Goal: Information Seeking & Learning: Learn about a topic

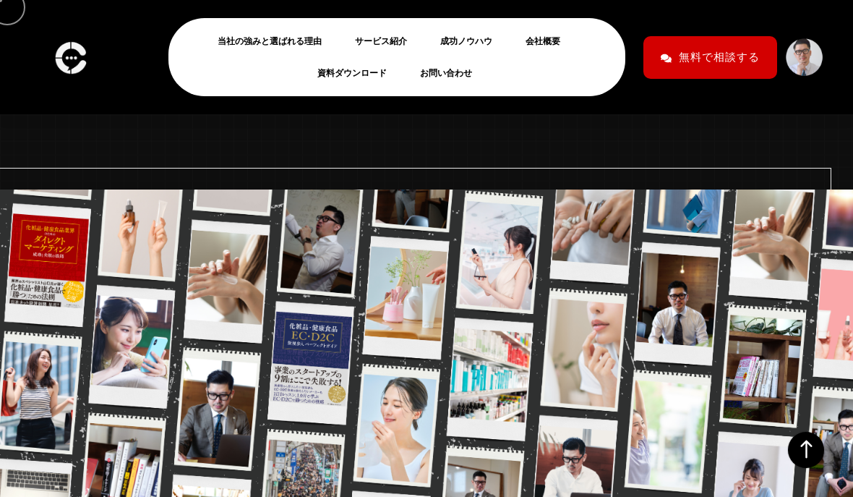
scroll to position [583, 0]
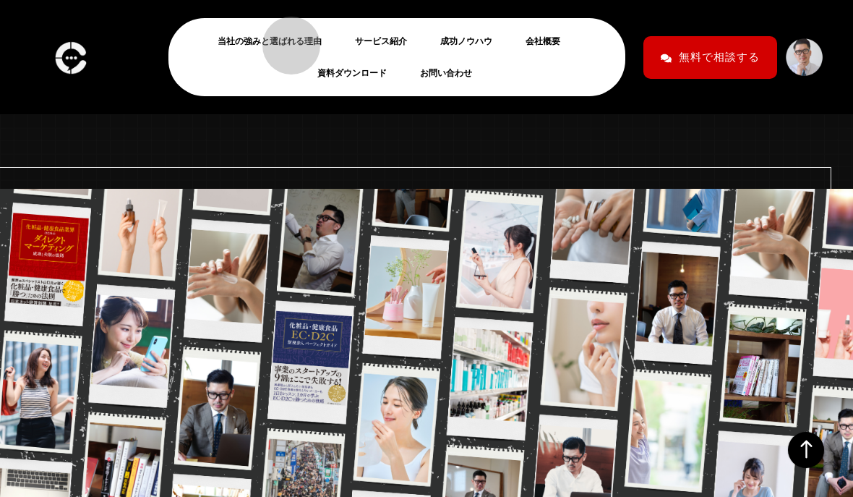
click at [284, 38] on link "当社の強みと選ばれる理由" at bounding box center [276, 41] width 116 height 17
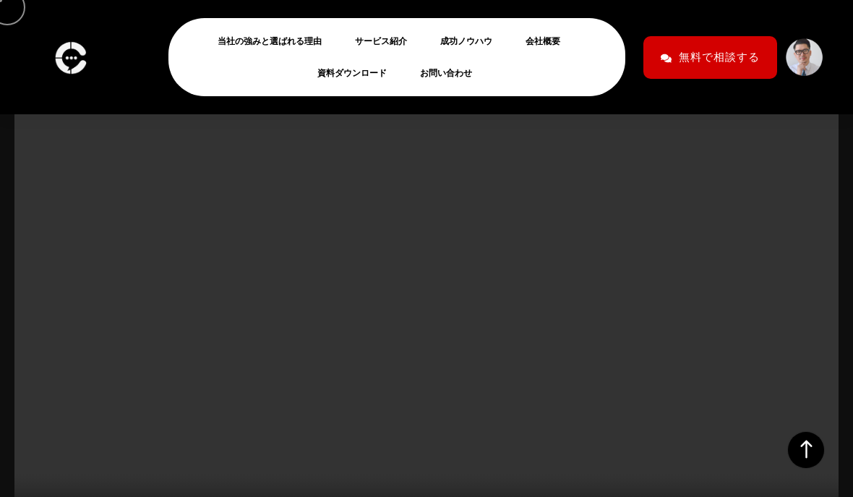
scroll to position [234, 0]
click at [231, 455] on video at bounding box center [426, 318] width 824 height 463
click at [720, 399] on video at bounding box center [426, 318] width 824 height 463
click at [798, 468] on icon at bounding box center [806, 450] width 36 height 36
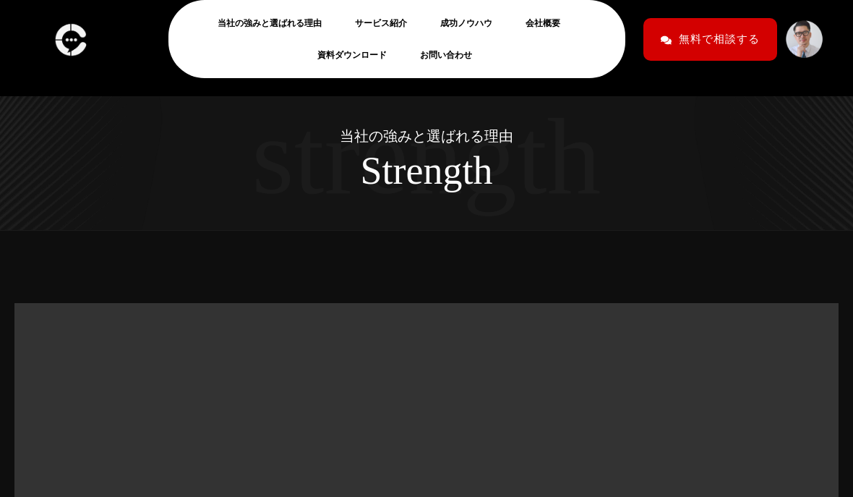
scroll to position [42, 0]
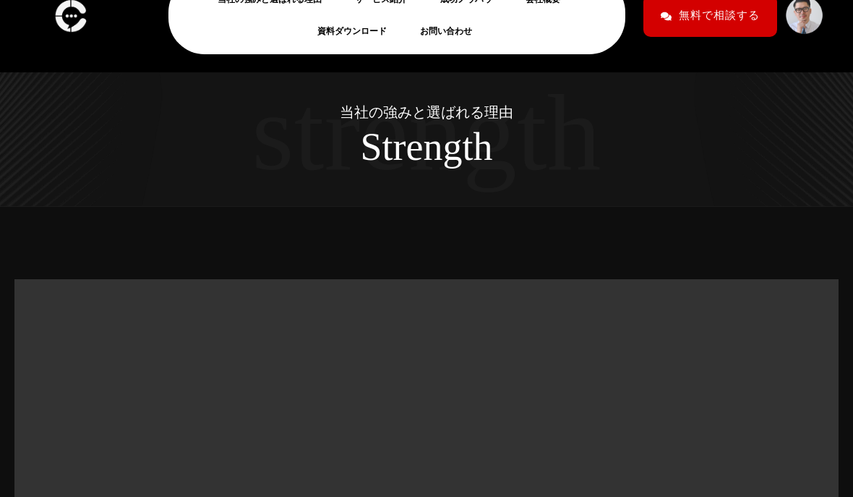
click at [74, 24] on img at bounding box center [71, 15] width 40 height 43
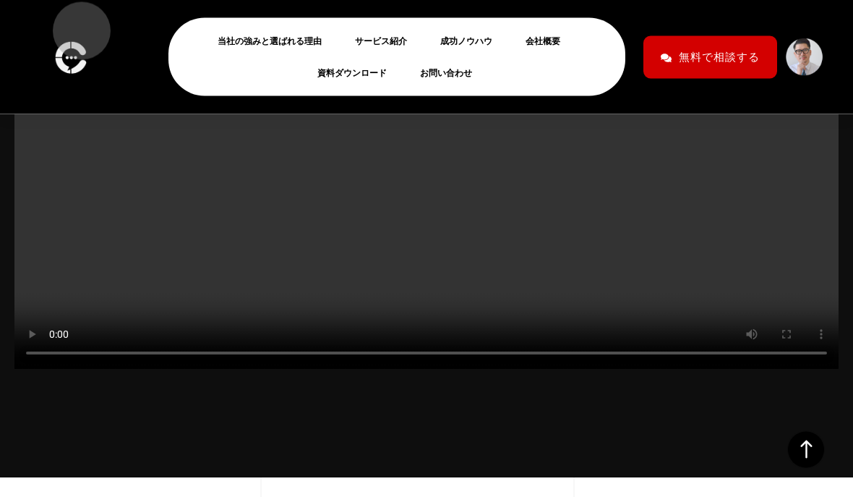
scroll to position [409, 0]
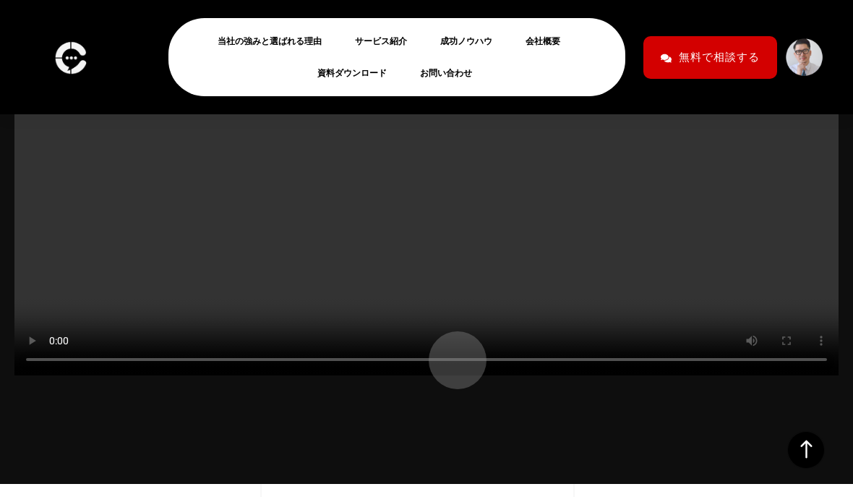
click at [450, 353] on video at bounding box center [426, 143] width 824 height 463
click at [486, 147] on video at bounding box center [426, 143] width 824 height 463
click at [59, 361] on video at bounding box center [426, 143] width 824 height 463
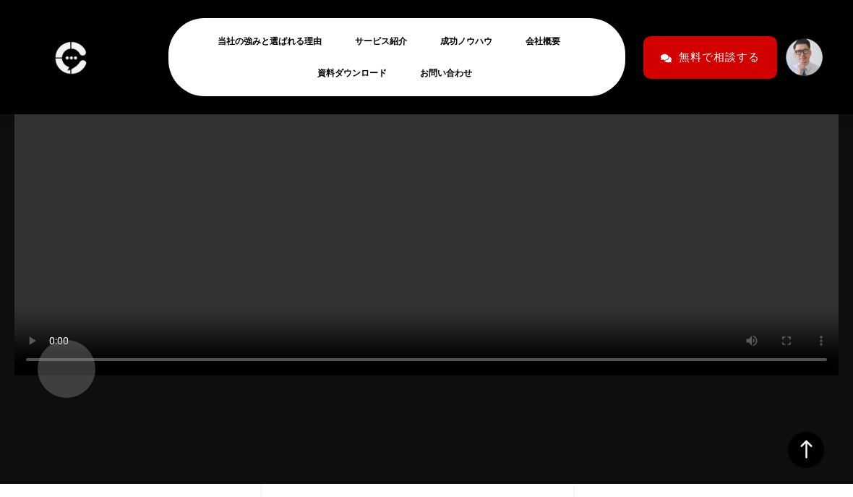
click at [816, 375] on video at bounding box center [426, 143] width 824 height 463
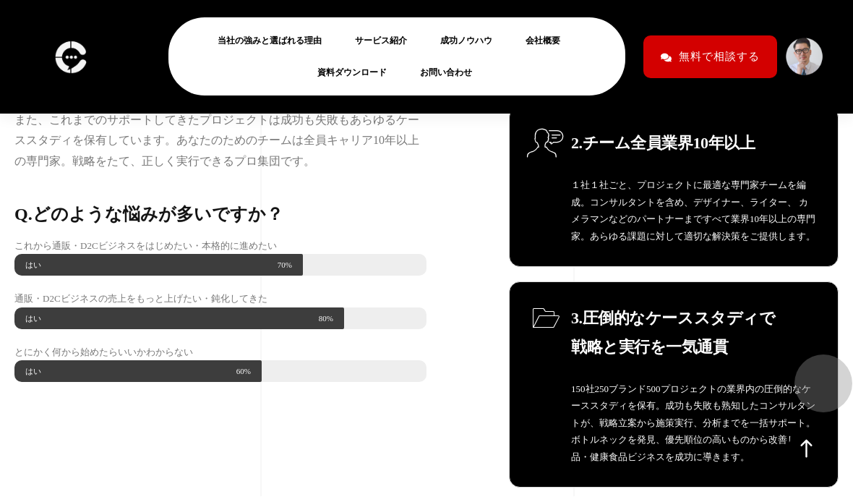
scroll to position [1161, 0]
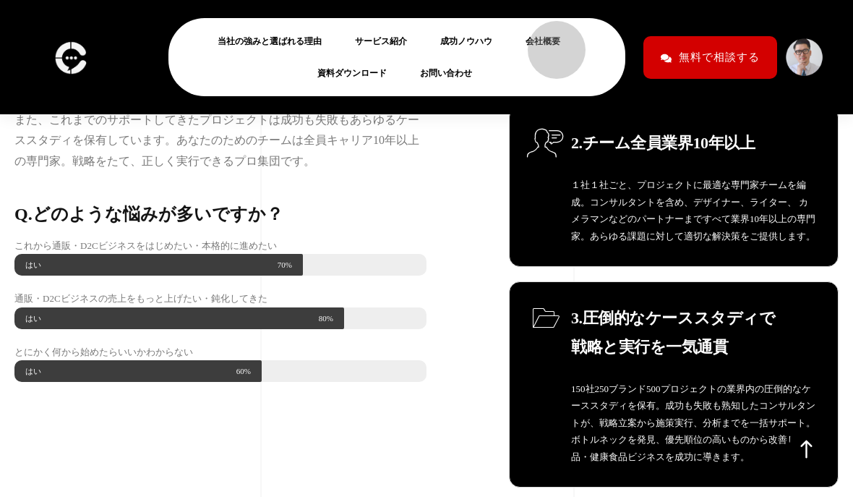
click at [549, 43] on link "会社概要" at bounding box center [548, 41] width 46 height 17
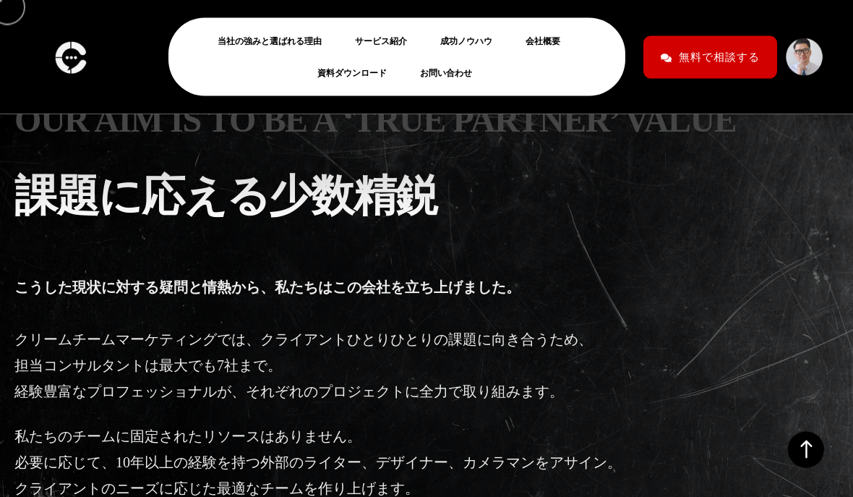
scroll to position [2376, 0]
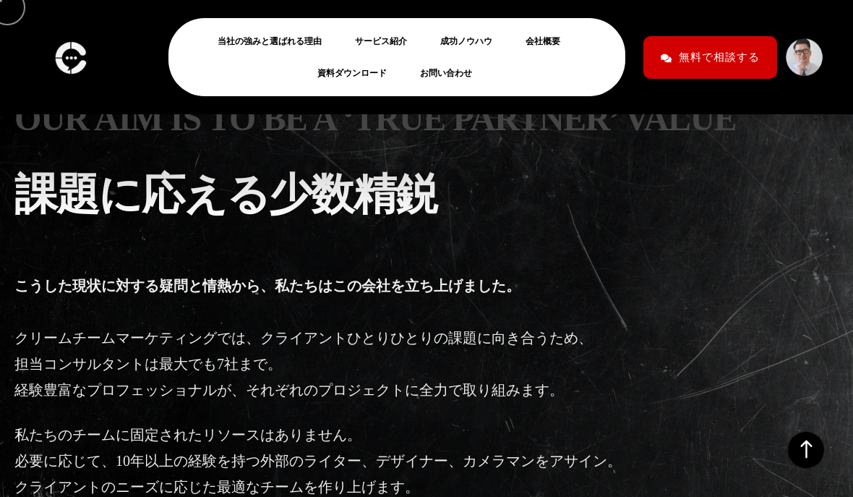
click at [395, 42] on link "サービス紹介" at bounding box center [387, 41] width 64 height 17
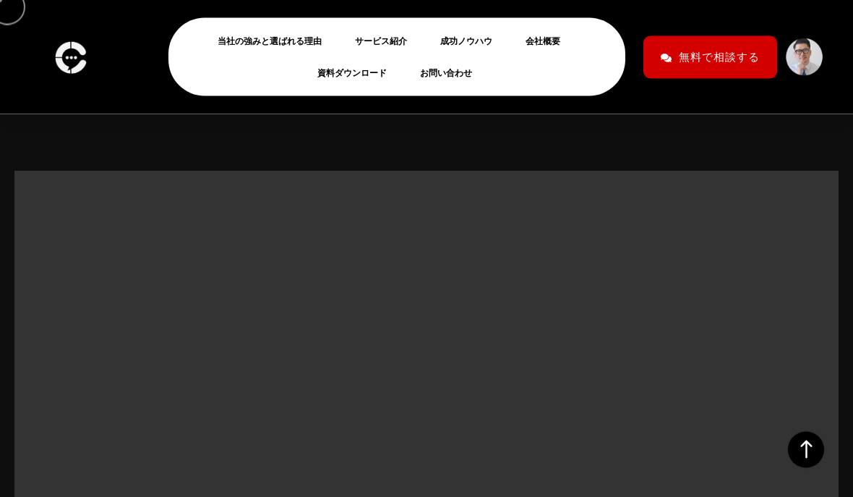
scroll to position [150, 0]
click at [70, 58] on img at bounding box center [71, 57] width 40 height 43
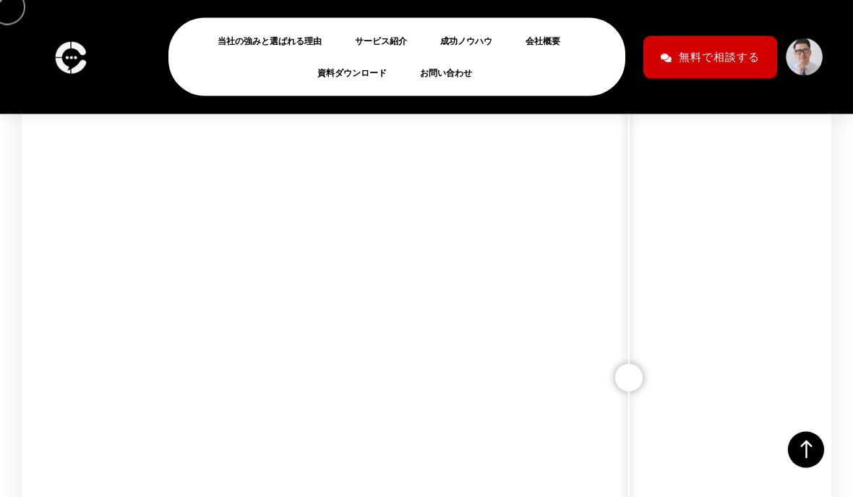
scroll to position [9647, 0]
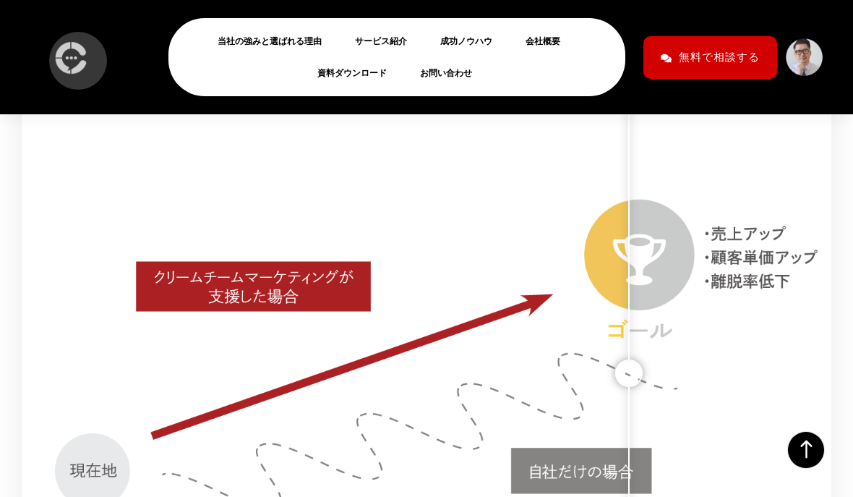
click at [71, 53] on img at bounding box center [71, 57] width 40 height 43
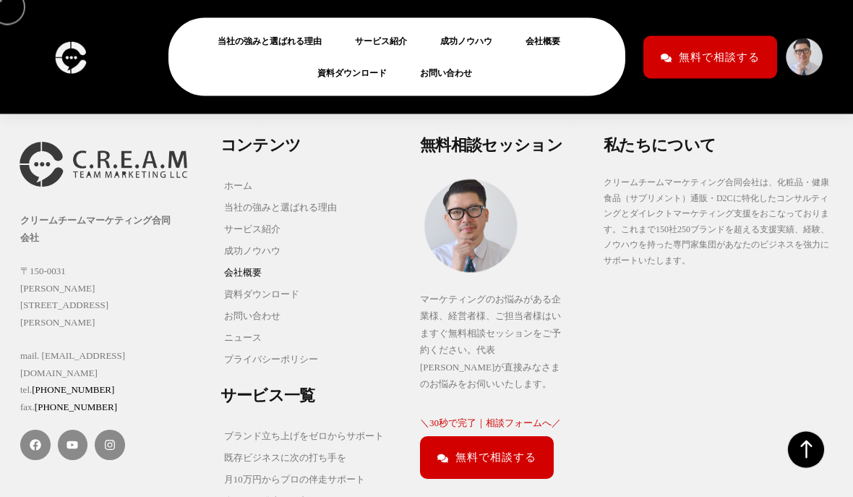
scroll to position [8225, 0]
click at [276, 240] on link "成功ノウハウ" at bounding box center [280, 251] width 120 height 22
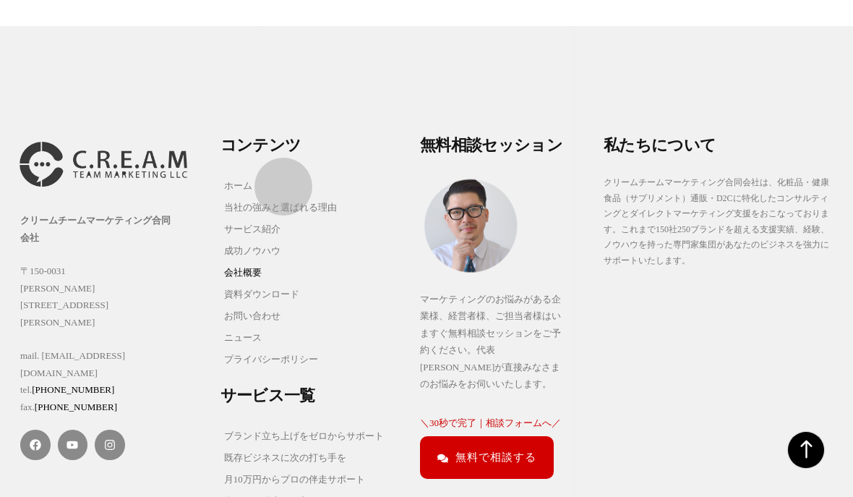
scroll to position [8290, 0]
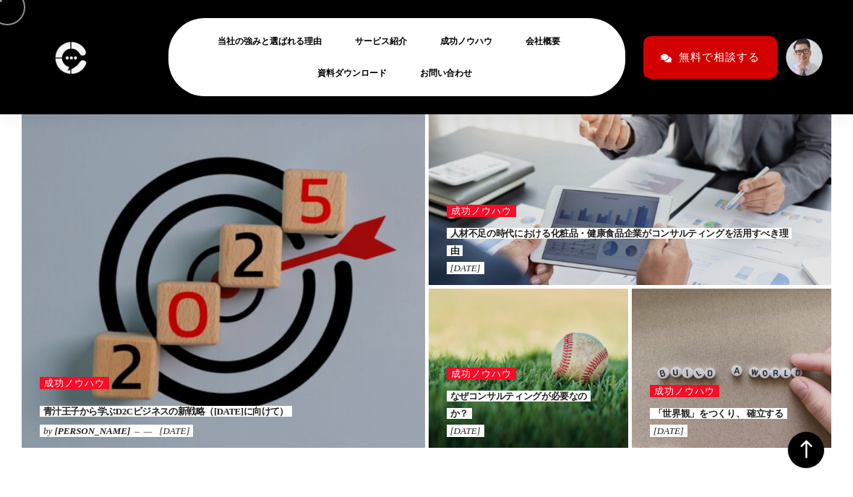
scroll to position [567, 0]
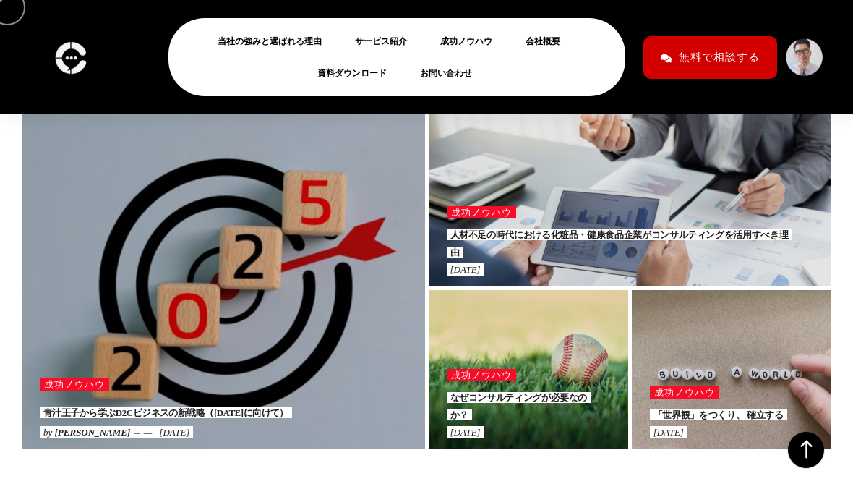
click at [293, 395] on div at bounding box center [223, 270] width 403 height 358
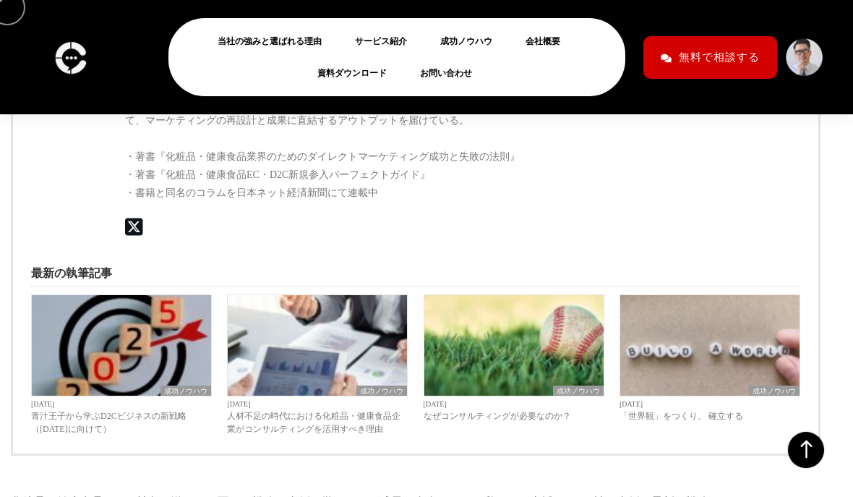
scroll to position [4193, 0]
